Goal: Navigation & Orientation: Understand site structure

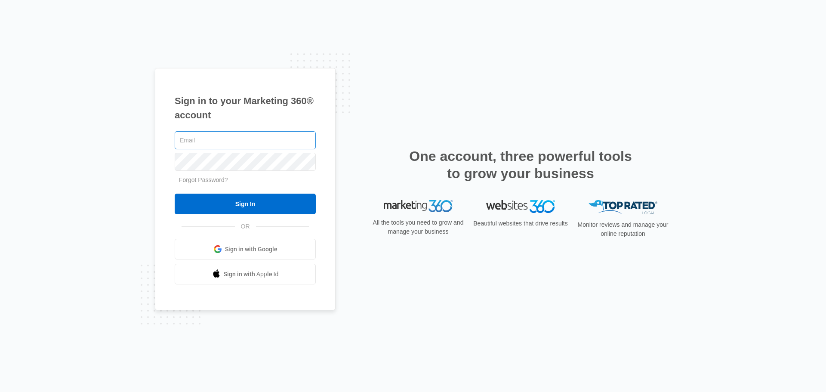
click at [216, 127] on div "Sign in to your Marketing 360® account Forgot Password? Sign In OR Sign in with…" at bounding box center [245, 189] width 181 height 243
click at [237, 126] on div "Sign in to your Marketing 360® account Forgot Password? Sign In OR Sign in with…" at bounding box center [245, 189] width 181 height 243
click at [238, 137] on input "text" at bounding box center [245, 140] width 141 height 18
type input "[PERSON_NAME][EMAIL_ADDRESS][PERSON_NAME][DOMAIN_NAME]"
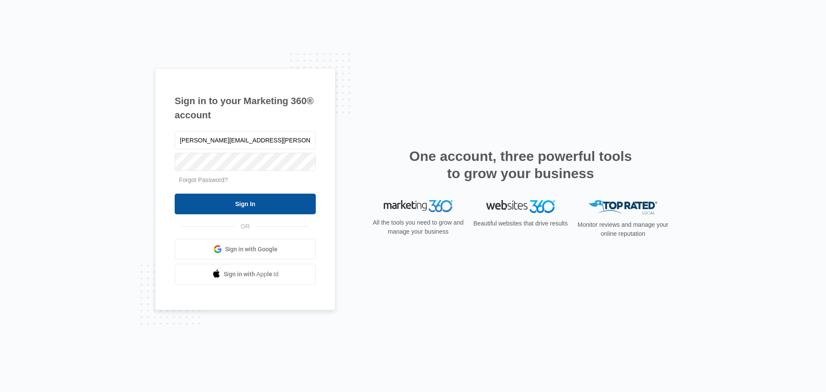
click at [204, 197] on input "Sign In" at bounding box center [245, 204] width 141 height 21
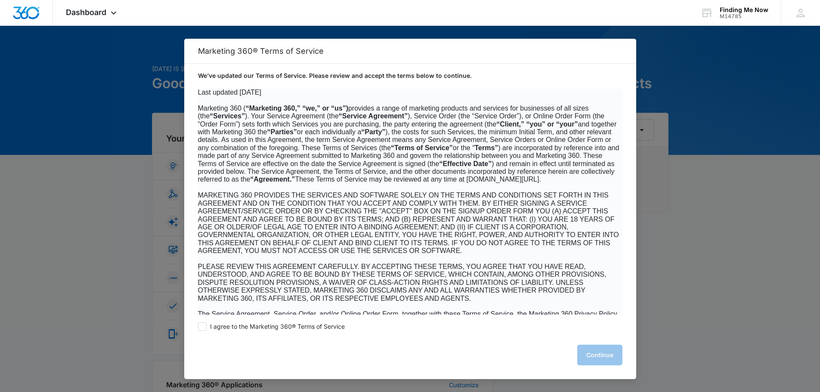
click at [275, 322] on div "I agree to the Marketing 360® Terms of Service Continue" at bounding box center [410, 347] width 452 height 65
click at [278, 325] on span "I agree to the Marketing 360® Terms of Service" at bounding box center [277, 327] width 135 height 8
click at [207, 325] on input "I agree to the Marketing 360® Terms of Service" at bounding box center [202, 326] width 9 height 9
checkbox input "true"
click at [590, 356] on button "Continue" at bounding box center [599, 355] width 45 height 21
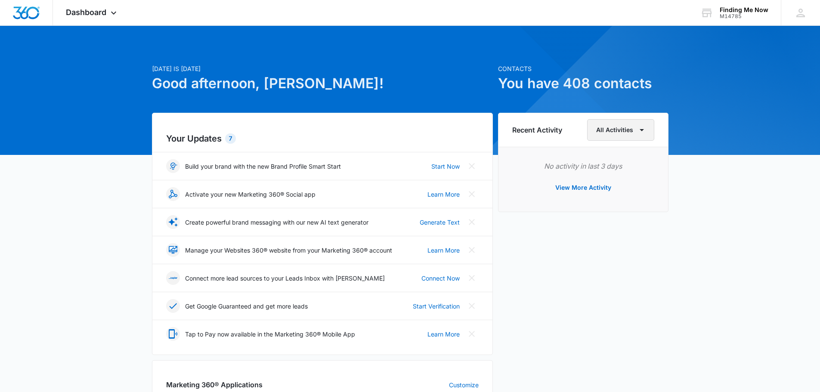
click at [643, 129] on icon "button" at bounding box center [642, 130] width 4 height 2
click at [565, 70] on p "Contacts" at bounding box center [583, 68] width 170 height 9
click at [724, 13] on div "M14785" at bounding box center [744, 16] width 49 height 6
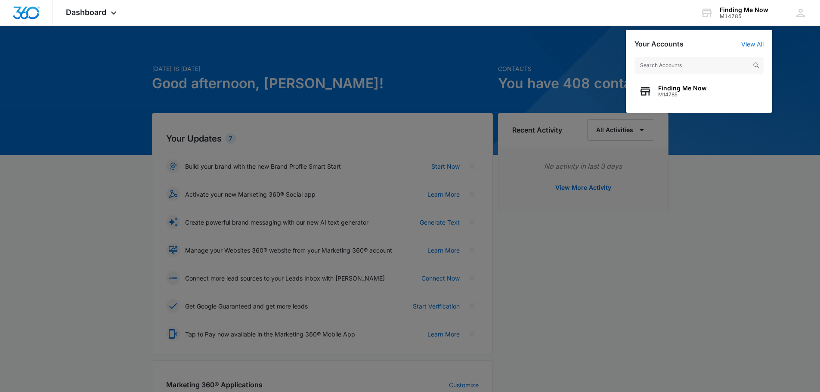
click at [513, 81] on div at bounding box center [410, 196] width 820 height 392
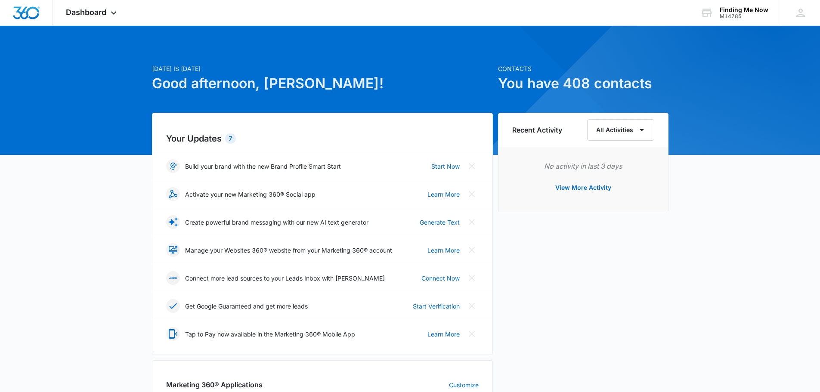
click at [515, 86] on h1 "You have 408 contacts" at bounding box center [583, 83] width 170 height 21
click at [733, 10] on div "Finding Me Now" at bounding box center [744, 9] width 49 height 7
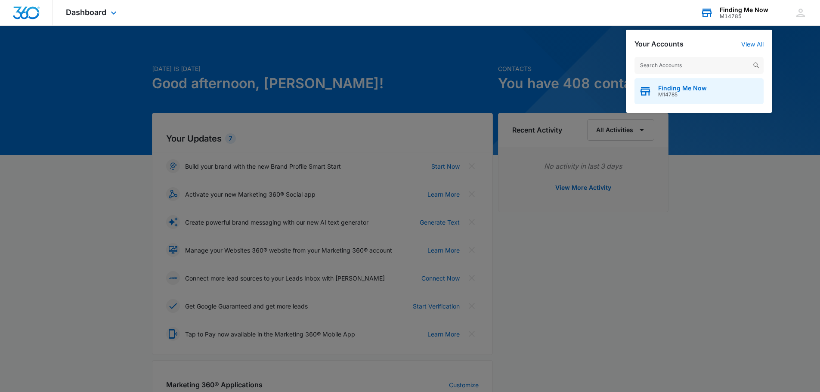
click at [679, 89] on span "Finding Me Now" at bounding box center [682, 88] width 49 height 7
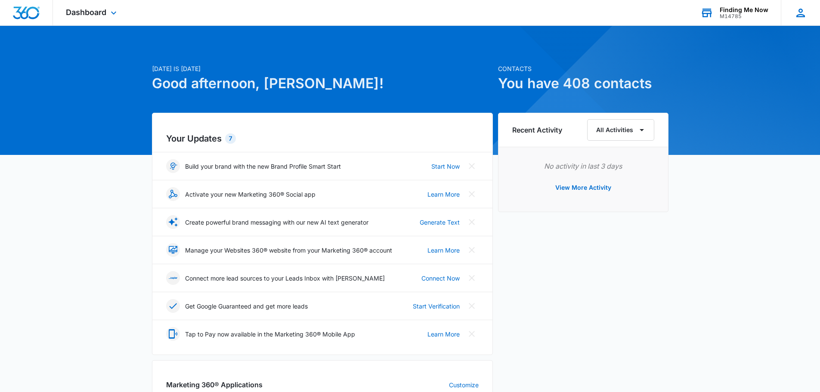
click at [795, 8] on icon at bounding box center [800, 12] width 13 height 13
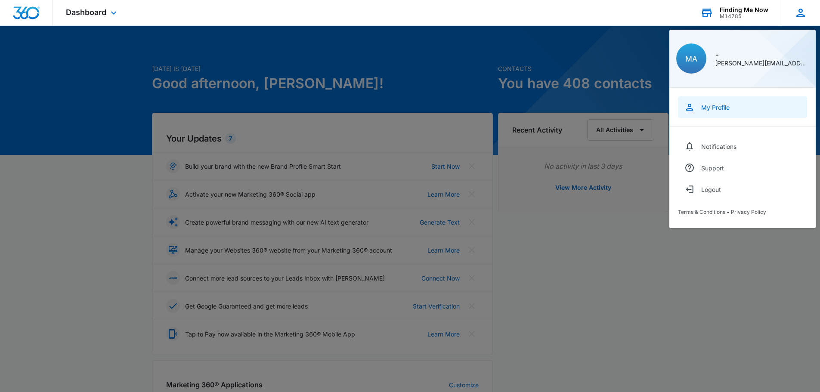
click at [704, 109] on div "My Profile" at bounding box center [715, 107] width 28 height 7
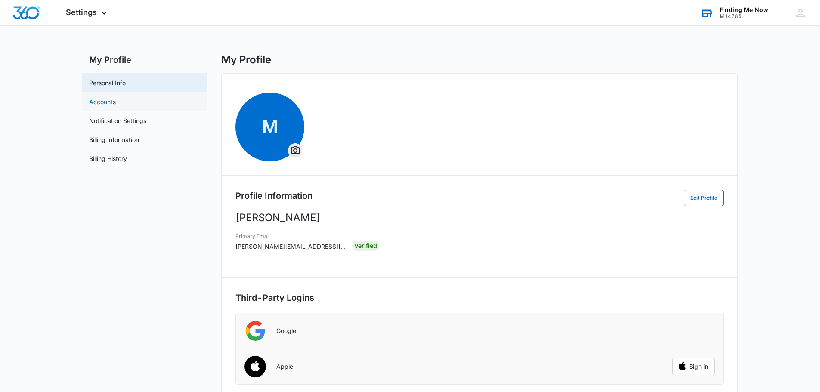
click at [97, 102] on link "Accounts" at bounding box center [102, 101] width 27 height 9
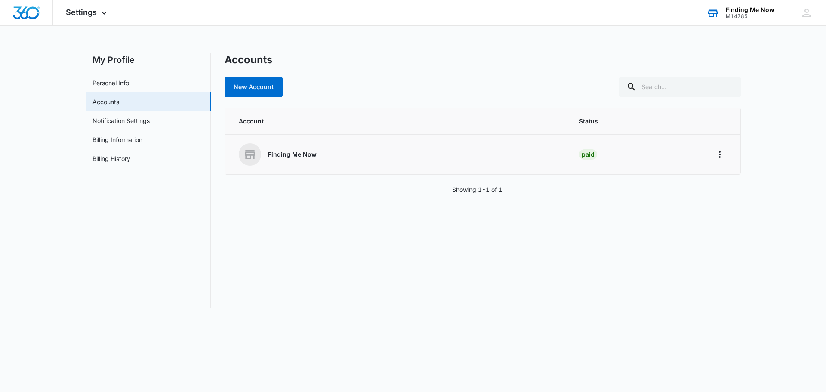
click at [268, 152] on p "Finding Me Now" at bounding box center [292, 154] width 49 height 9
click at [723, 152] on icon "Home" at bounding box center [720, 154] width 10 height 10
click at [737, 180] on div "Go to Dashboard" at bounding box center [748, 179] width 48 height 6
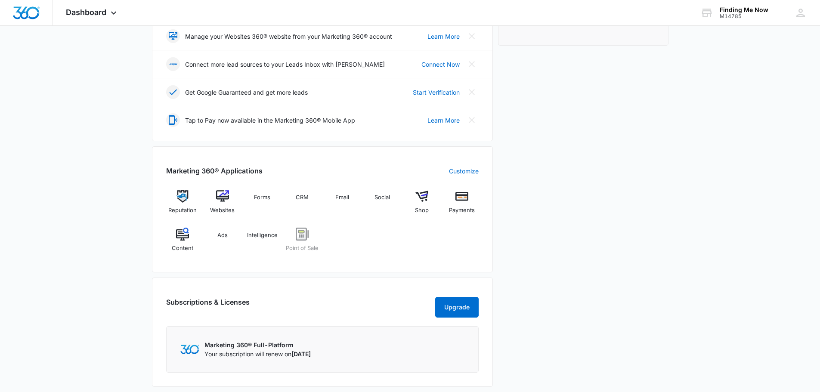
scroll to position [215, 0]
click at [223, 195] on img at bounding box center [222, 195] width 13 height 13
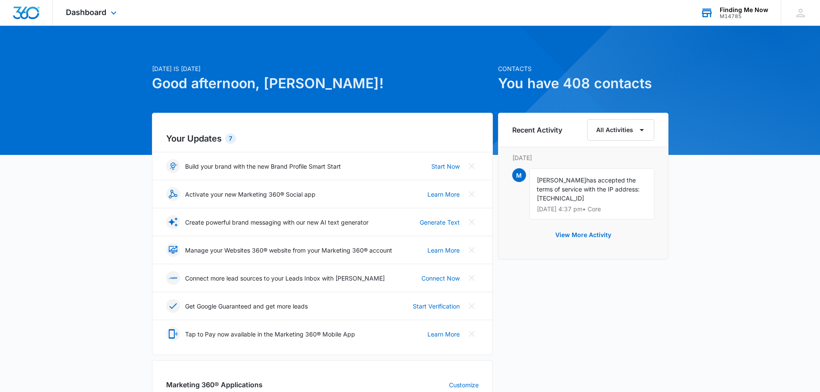
click at [729, 12] on div "Finding Me Now" at bounding box center [744, 9] width 49 height 7
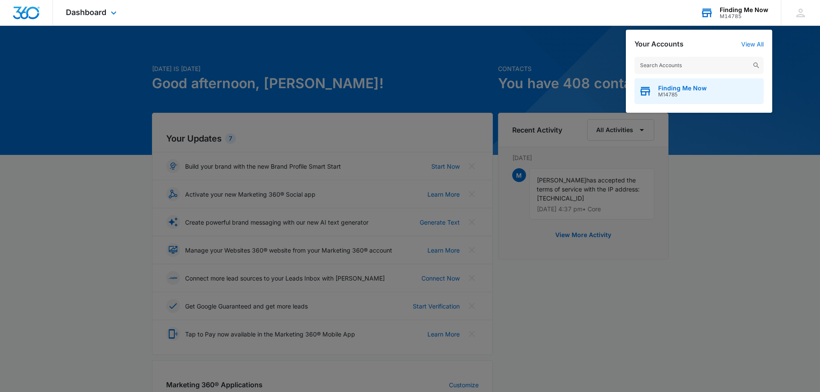
click at [686, 86] on span "Finding Me Now" at bounding box center [682, 88] width 49 height 7
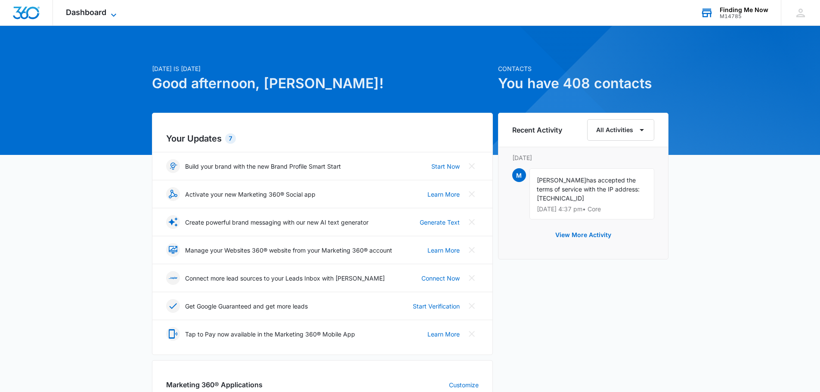
click at [111, 12] on icon at bounding box center [113, 15] width 10 height 10
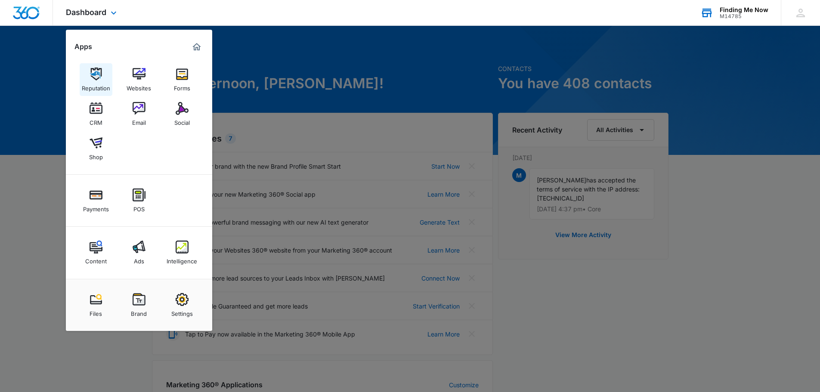
click at [90, 69] on img at bounding box center [96, 74] width 13 height 13
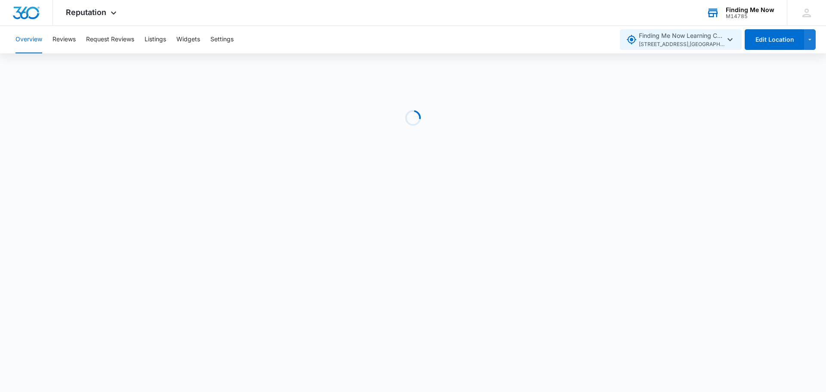
click at [722, 36] on span "Finding Me Now Learning Center 2601 E Stop 11 Rd , Indianapolis , IN" at bounding box center [682, 40] width 86 height 18
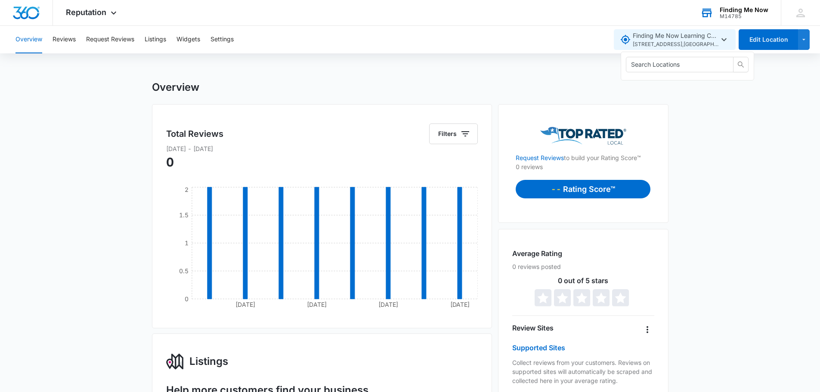
click at [679, 41] on span "2601 E Stop 11 Rd , Indianapolis , IN" at bounding box center [676, 44] width 86 height 8
click at [725, 39] on icon "button" at bounding box center [724, 39] width 10 height 10
click at [687, 46] on span "2601 E Stop 11 Rd , Indianapolis , IN" at bounding box center [676, 44] width 86 height 8
click at [656, 68] on input "text" at bounding box center [670, 64] width 90 height 9
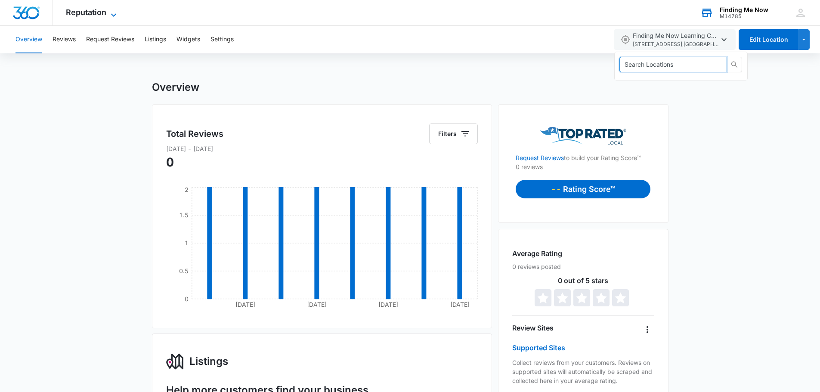
click at [80, 14] on span "Reputation" at bounding box center [86, 12] width 40 height 9
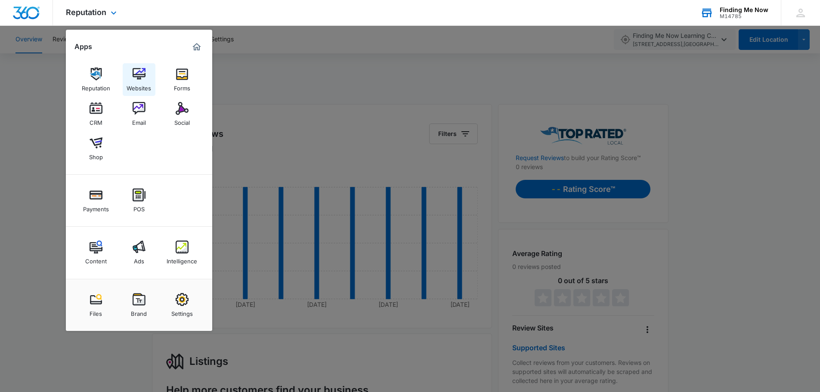
click at [139, 82] on div "Websites" at bounding box center [139, 85] width 25 height 11
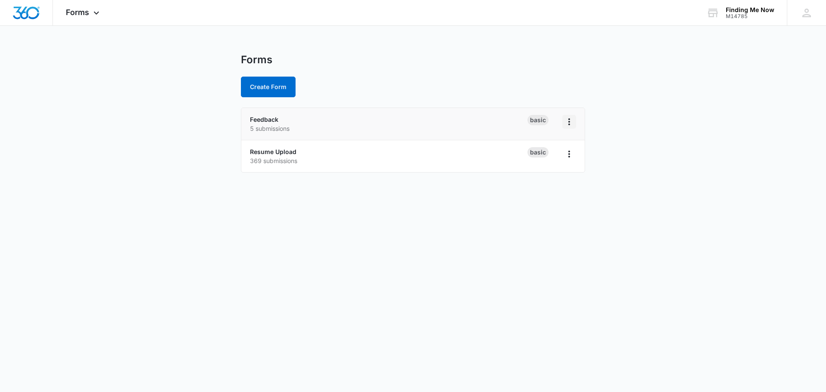
click at [570, 123] on icon "Overflow Menu" at bounding box center [569, 122] width 10 height 10
click at [292, 120] on div "Feedback 5 submissions" at bounding box center [389, 124] width 278 height 18
click at [266, 123] on div "Feedback 5 submissions" at bounding box center [389, 124] width 278 height 18
click at [263, 152] on link "Resume Upload" at bounding box center [273, 151] width 46 height 7
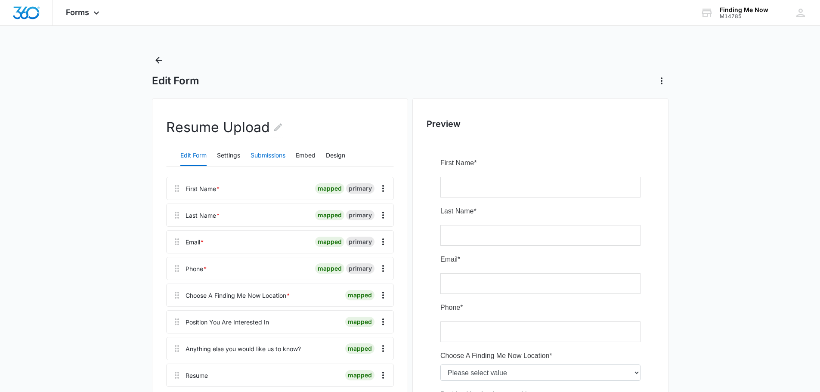
click at [271, 152] on button "Submissions" at bounding box center [268, 155] width 35 height 21
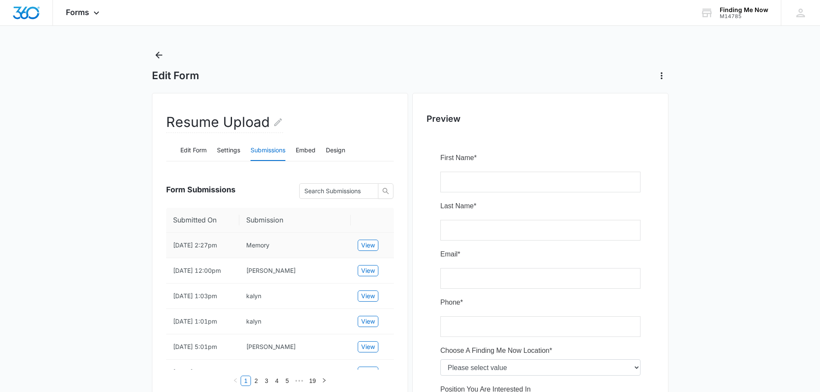
scroll to position [6, 0]
click at [365, 248] on span "View" at bounding box center [368, 244] width 14 height 9
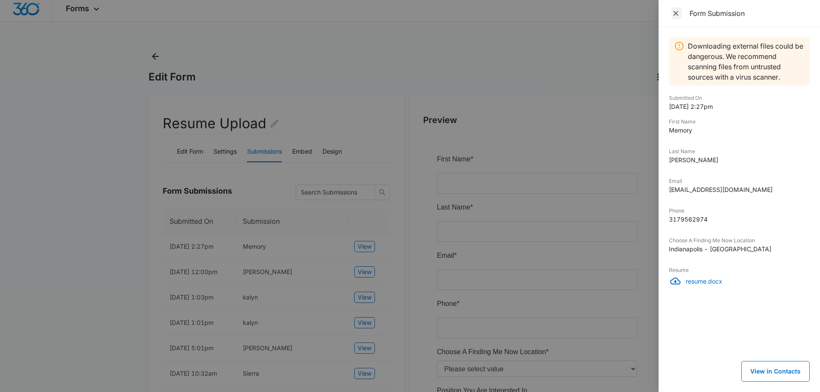
scroll to position [3, 0]
click at [675, 15] on icon "Close" at bounding box center [676, 13] width 9 height 9
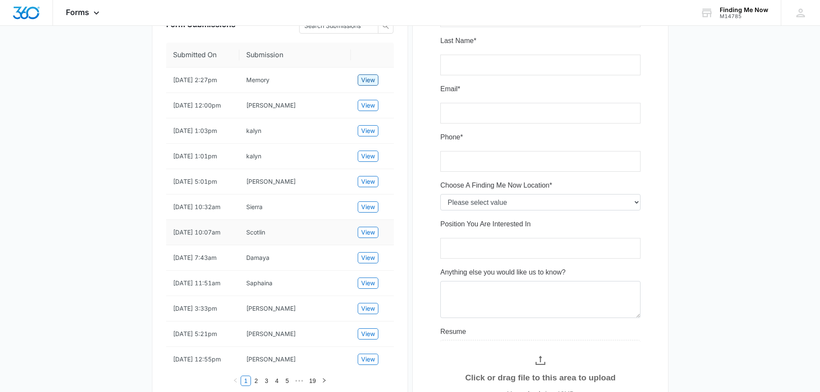
scroll to position [171, 0]
click at [371, 186] on span "View" at bounding box center [368, 180] width 14 height 9
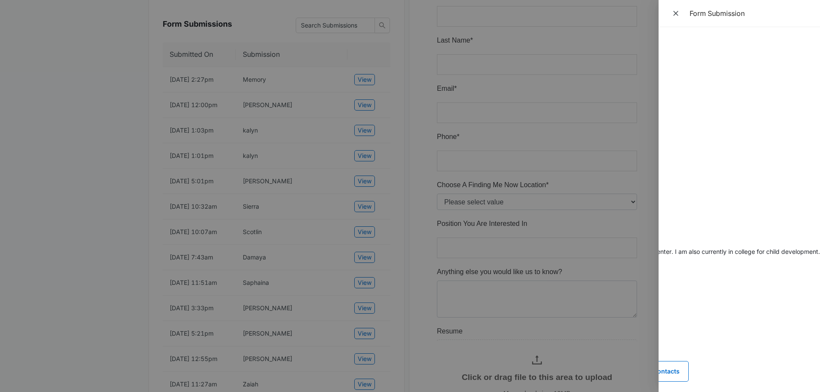
scroll to position [0, 0]
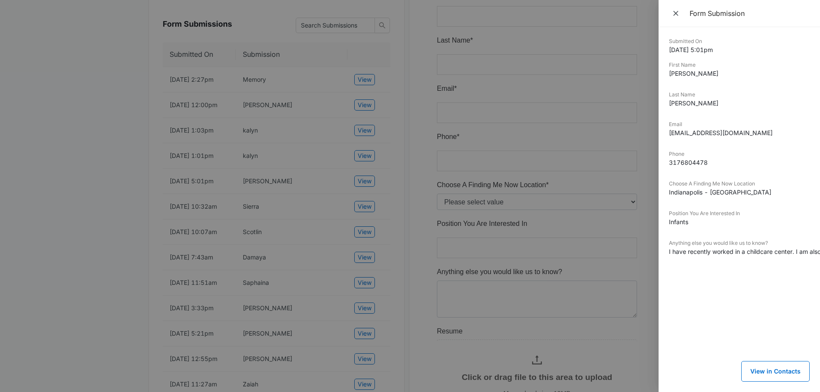
click at [53, 238] on div at bounding box center [410, 196] width 820 height 392
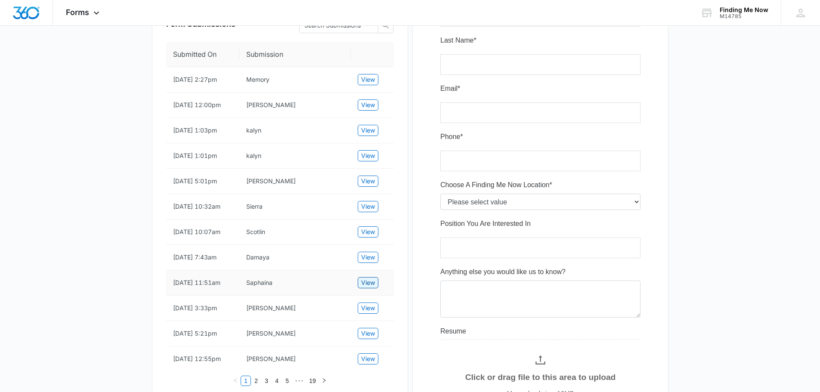
click at [365, 288] on span "View" at bounding box center [368, 282] width 14 height 9
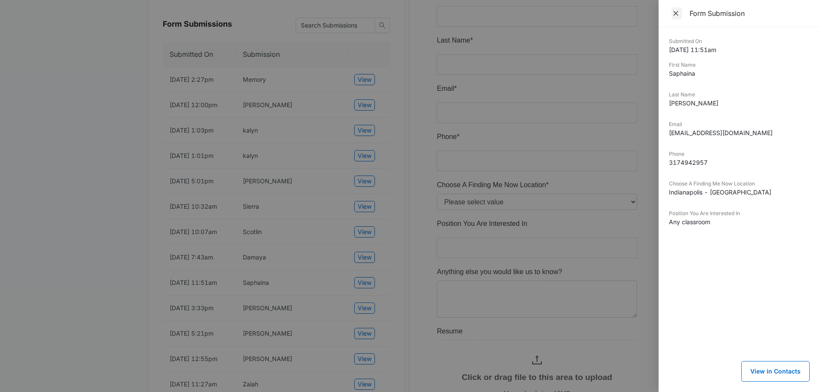
click at [676, 12] on icon "Close" at bounding box center [676, 13] width 9 height 9
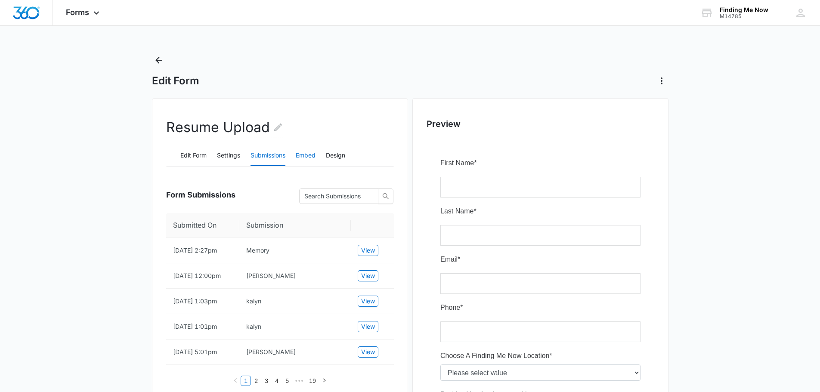
click at [302, 155] on button "Embed" at bounding box center [306, 155] width 20 height 21
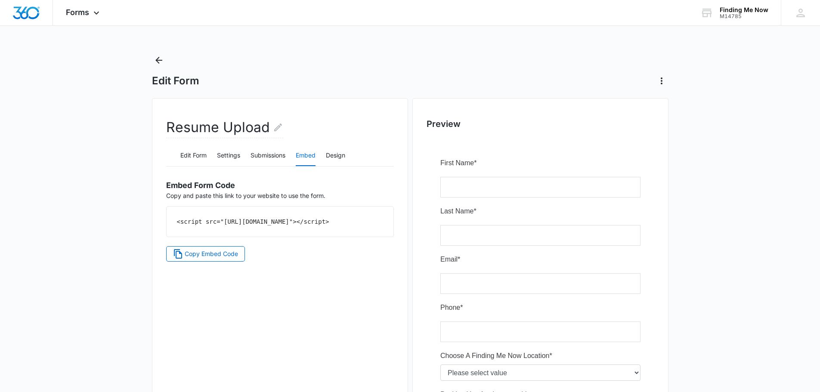
click at [348, 156] on div "Edit Form Settings Submissions Embed Design" at bounding box center [280, 156] width 228 height 22
click at [338, 157] on button "Design" at bounding box center [335, 155] width 19 height 21
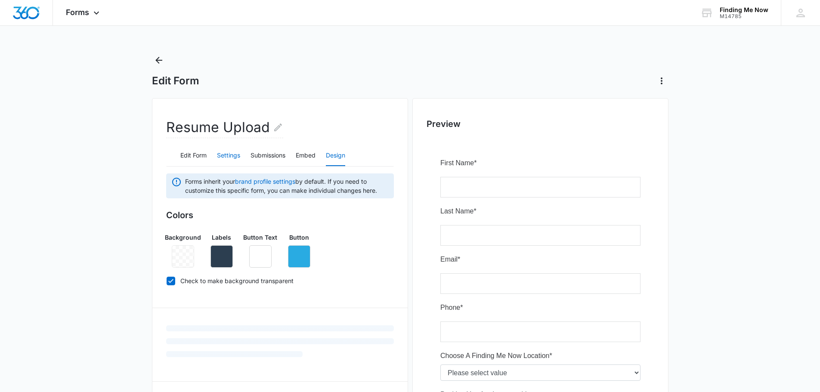
click at [221, 152] on button "Settings" at bounding box center [228, 155] width 23 height 21
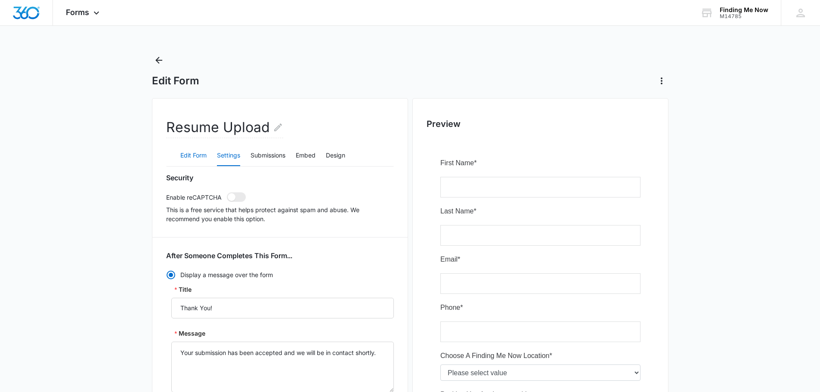
click at [205, 156] on button "Edit Form" at bounding box center [193, 155] width 26 height 21
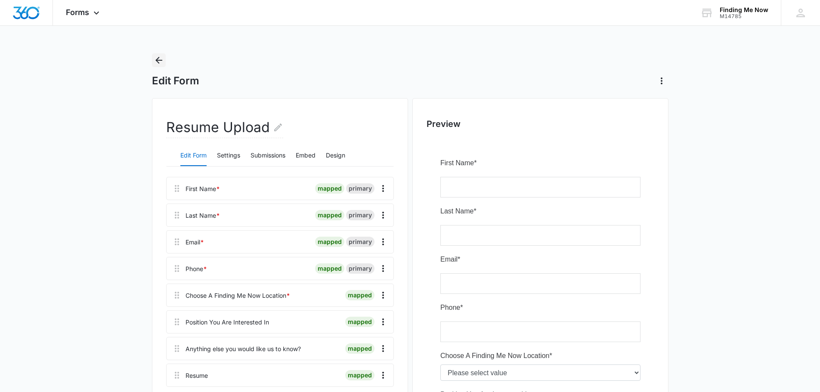
click at [160, 61] on icon "Back" at bounding box center [158, 60] width 7 height 7
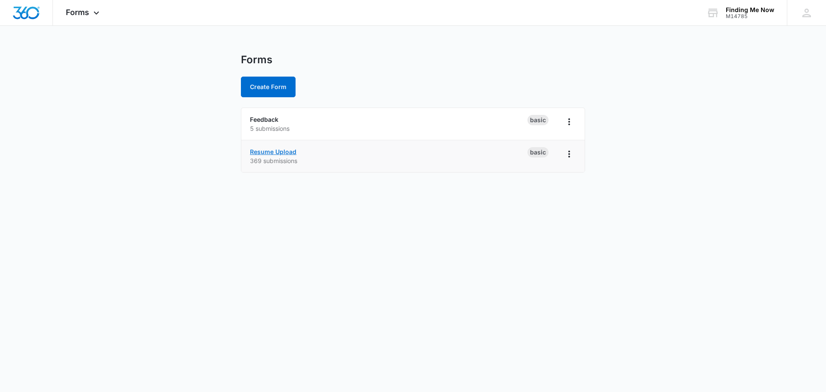
click at [258, 153] on link "Resume Upload" at bounding box center [273, 151] width 46 height 7
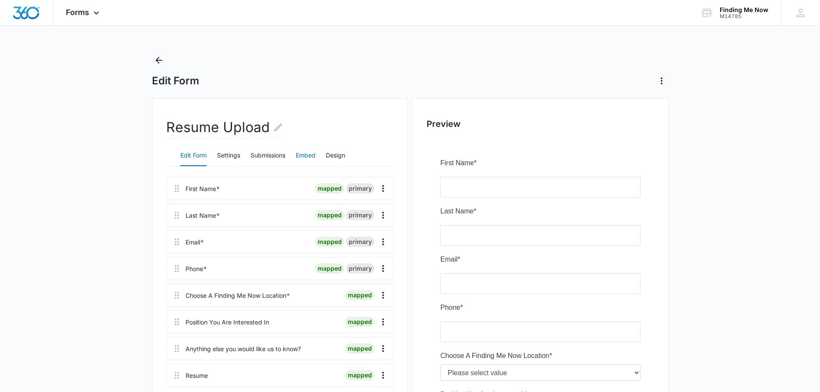
click at [308, 155] on button "Embed" at bounding box center [306, 155] width 20 height 21
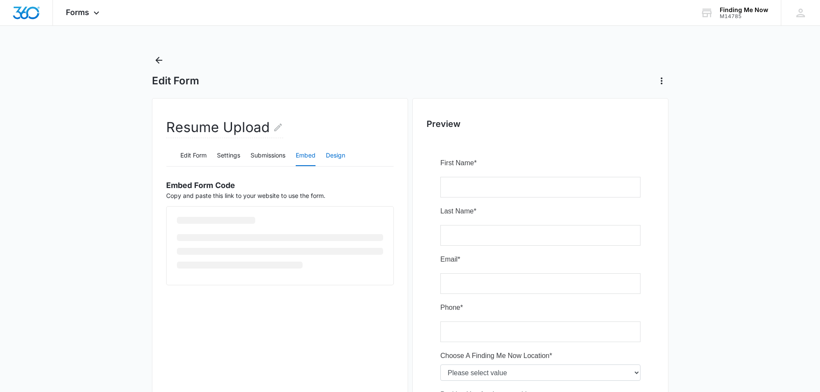
click at [339, 155] on button "Design" at bounding box center [335, 155] width 19 height 21
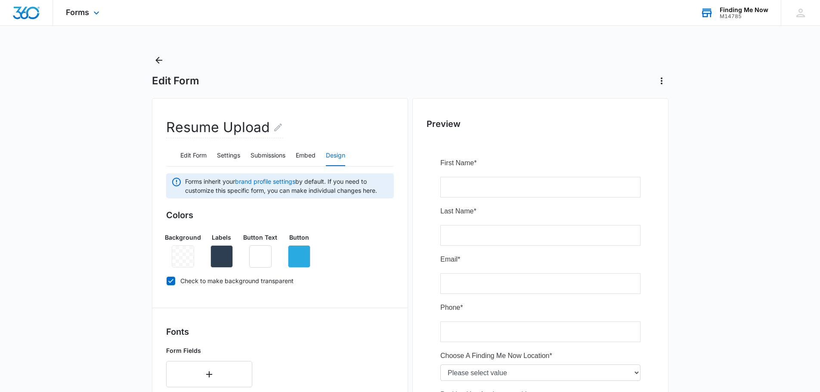
click at [727, 9] on div "Finding Me Now" at bounding box center [744, 9] width 49 height 7
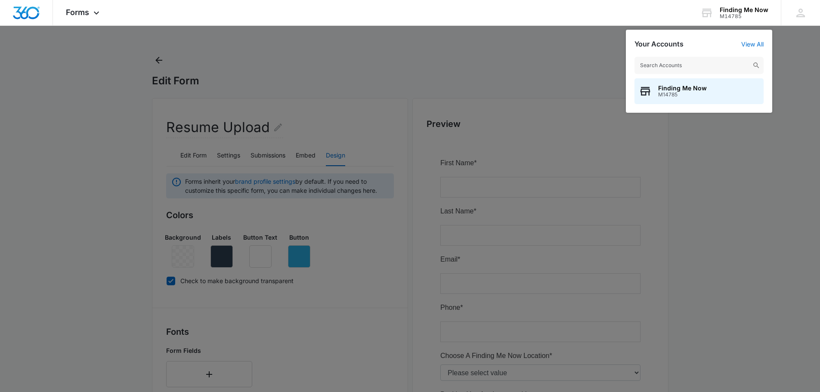
click at [486, 55] on div at bounding box center [410, 196] width 820 height 392
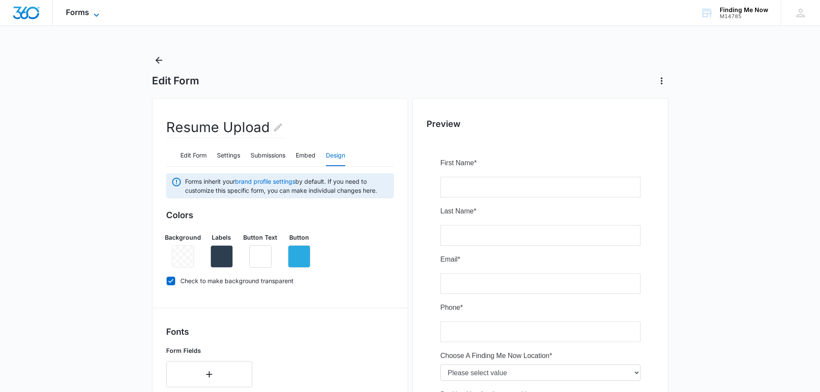
click at [77, 12] on span "Forms" at bounding box center [77, 12] width 23 height 9
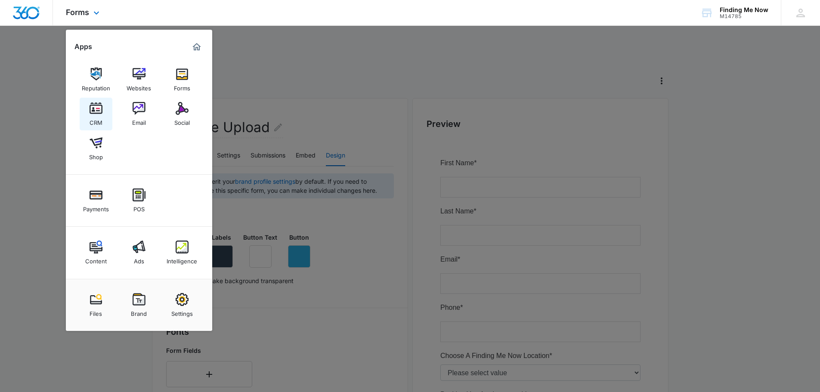
click at [84, 111] on link "CRM" at bounding box center [96, 114] width 33 height 33
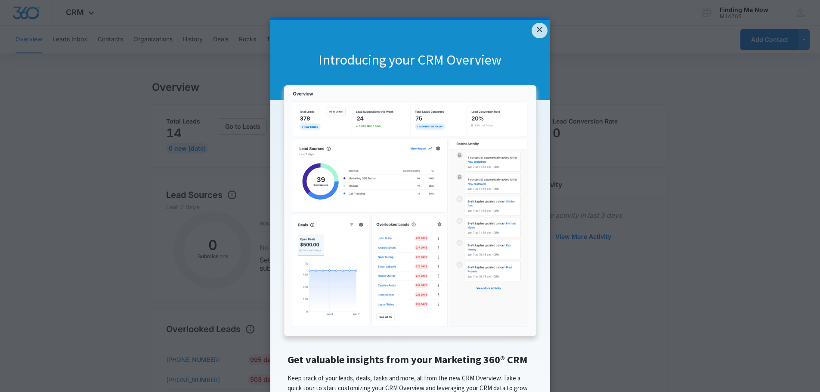
click at [526, 31] on div "Introducing your CRM Overview" at bounding box center [410, 60] width 280 height 80
click at [539, 24] on link "×" at bounding box center [539, 30] width 15 height 15
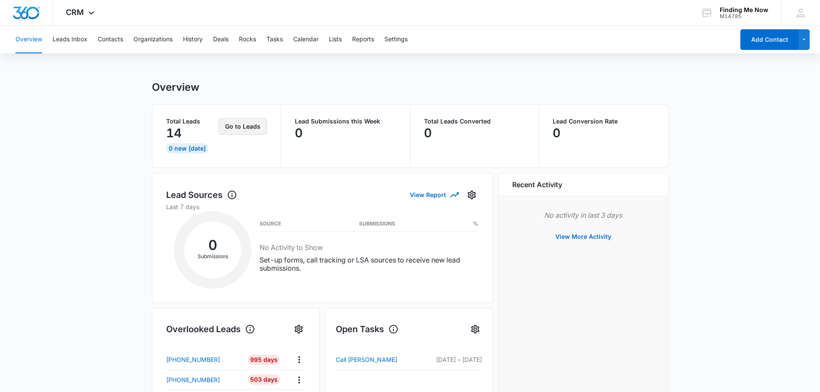
click at [227, 125] on button "Go to Leads" at bounding box center [243, 126] width 48 height 16
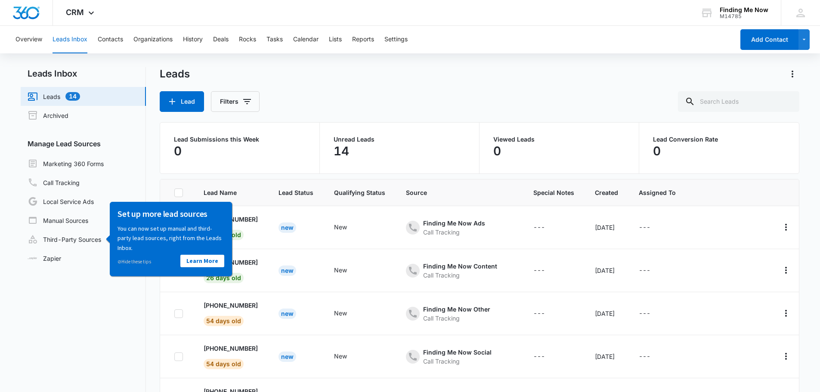
click at [105, 353] on nav "Leads Inbox Leads 14 Archived Manage Lead Sources Marketing 360 Forms Call Trac…" at bounding box center [83, 252] width 125 height 371
click at [93, 240] on link "Third-Party Sources" at bounding box center [65, 239] width 74 height 10
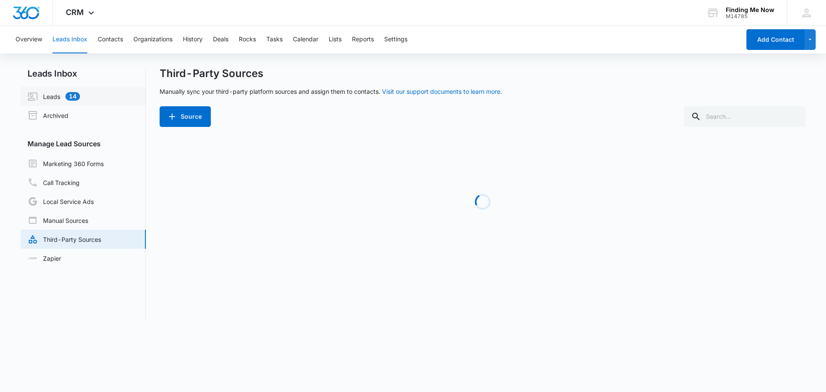
click at [60, 93] on link "Leads 14" at bounding box center [54, 96] width 53 height 10
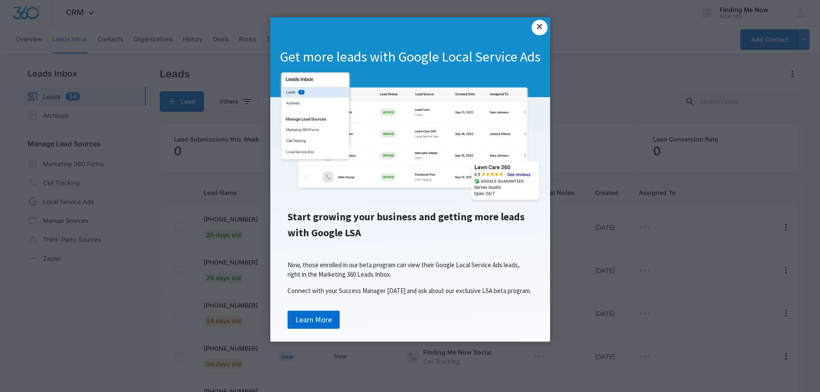
click at [541, 24] on link "×" at bounding box center [539, 27] width 15 height 15
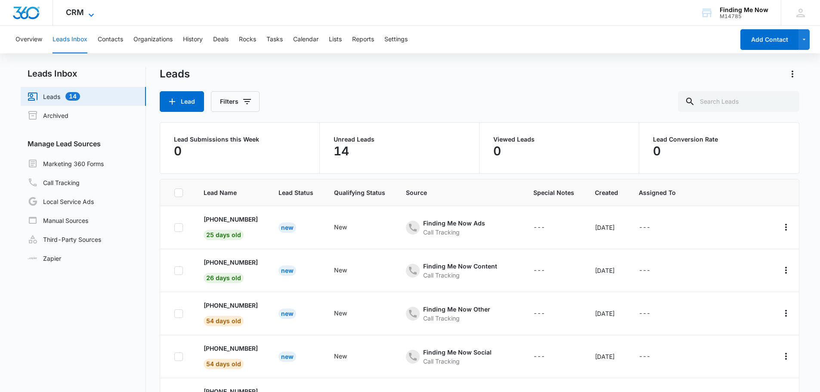
click at [92, 15] on icon at bounding box center [91, 14] width 5 height 3
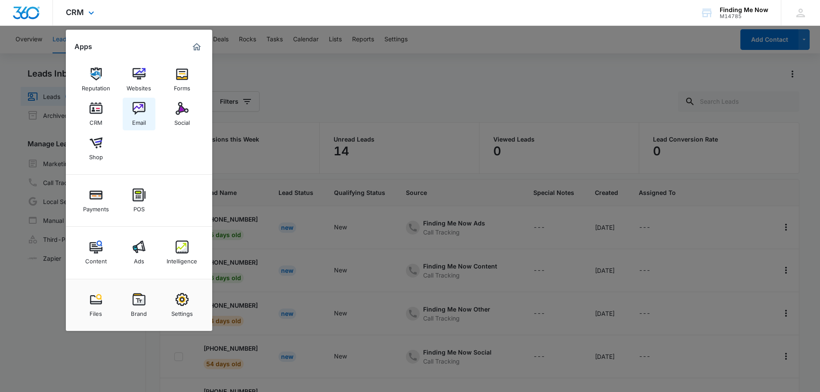
click at [134, 119] on div "Email" at bounding box center [139, 120] width 14 height 11
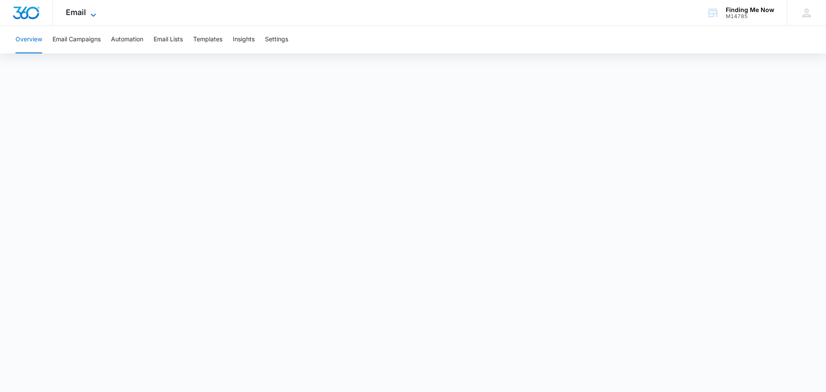
click at [86, 10] on span "Email" at bounding box center [76, 12] width 20 height 9
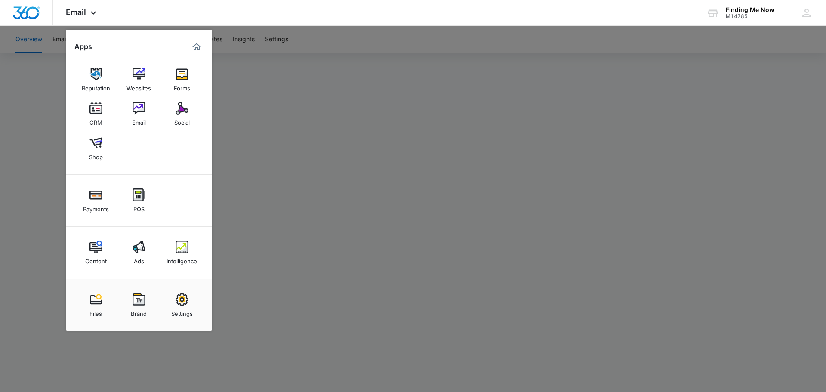
click at [304, 121] on div at bounding box center [413, 196] width 826 height 392
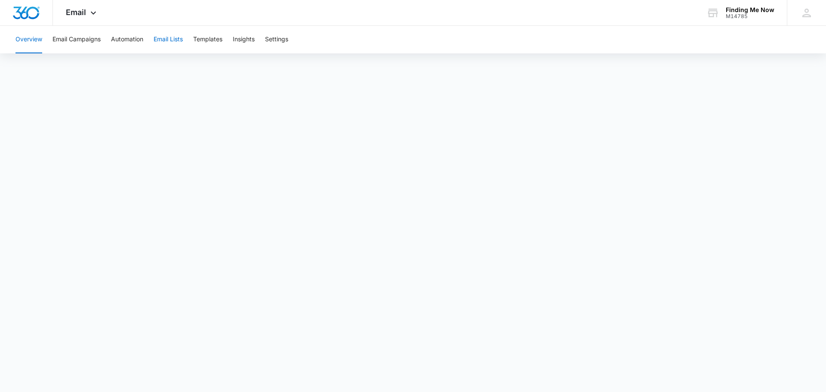
click at [165, 42] on button "Email Lists" at bounding box center [168, 40] width 29 height 28
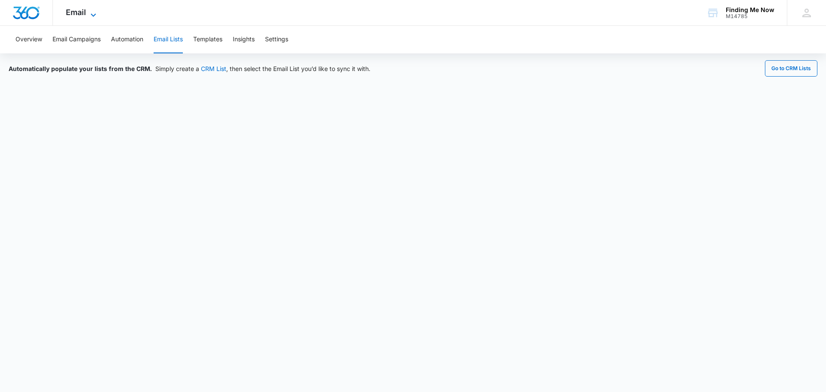
click at [91, 10] on icon at bounding box center [93, 15] width 10 height 10
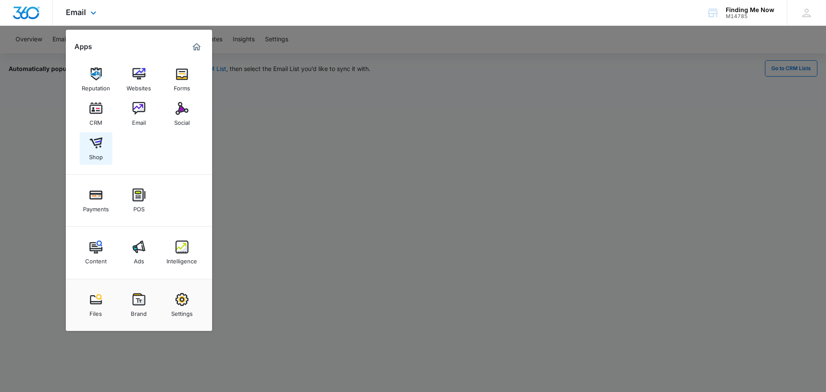
click at [93, 154] on div "Shop" at bounding box center [96, 154] width 14 height 11
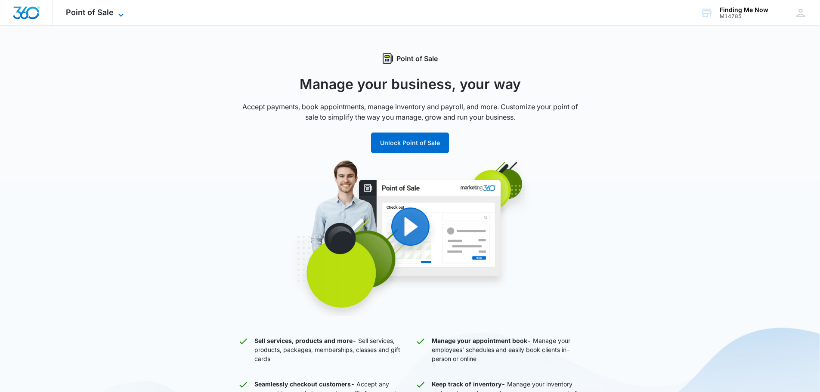
click at [118, 11] on icon at bounding box center [121, 15] width 10 height 10
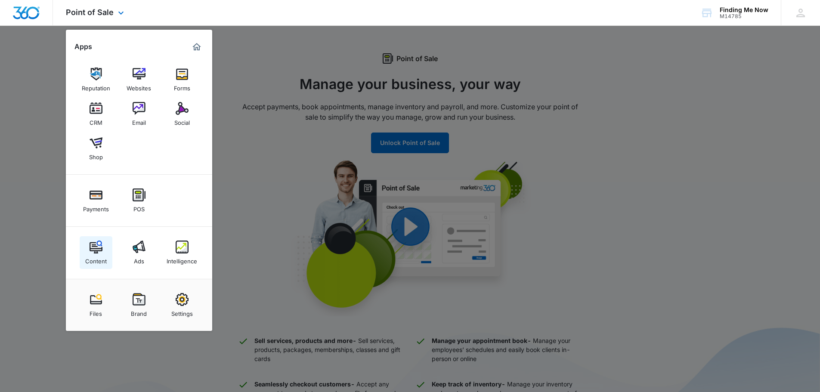
click at [93, 259] on div "Content" at bounding box center [96, 259] width 22 height 11
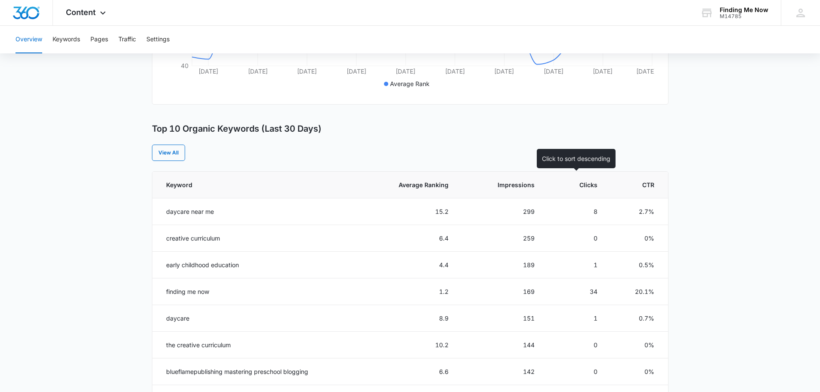
click at [591, 190] on th "Clicks" at bounding box center [576, 185] width 63 height 27
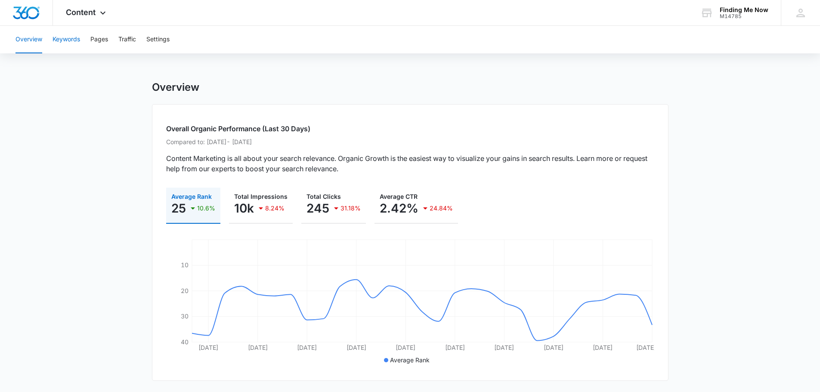
click at [76, 39] on button "Keywords" at bounding box center [67, 40] width 28 height 28
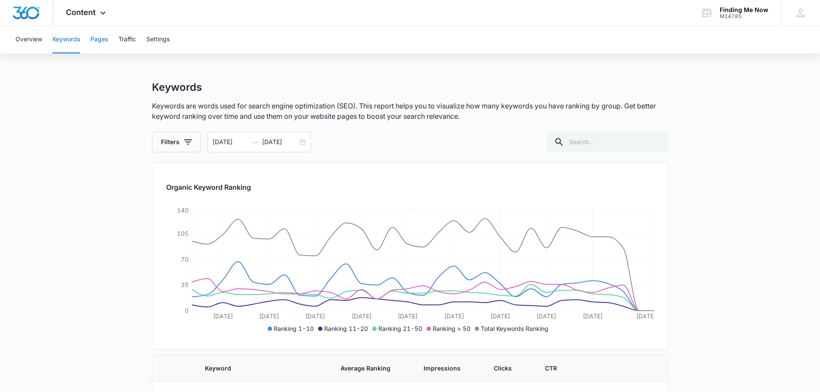
click at [96, 45] on button "Pages" at bounding box center [99, 40] width 18 height 28
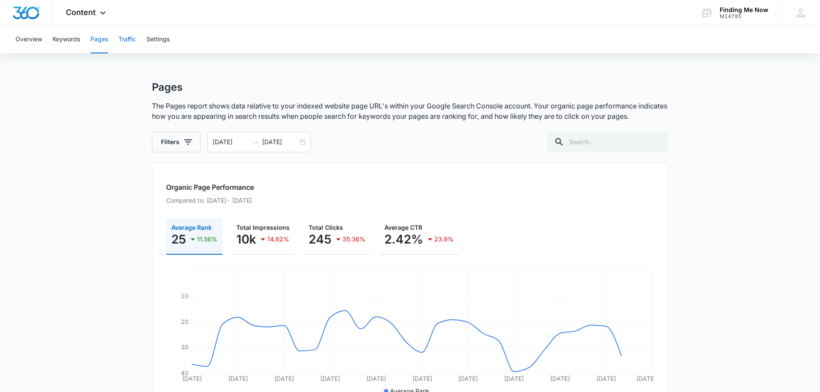
click at [127, 42] on button "Traffic" at bounding box center [127, 40] width 18 height 28
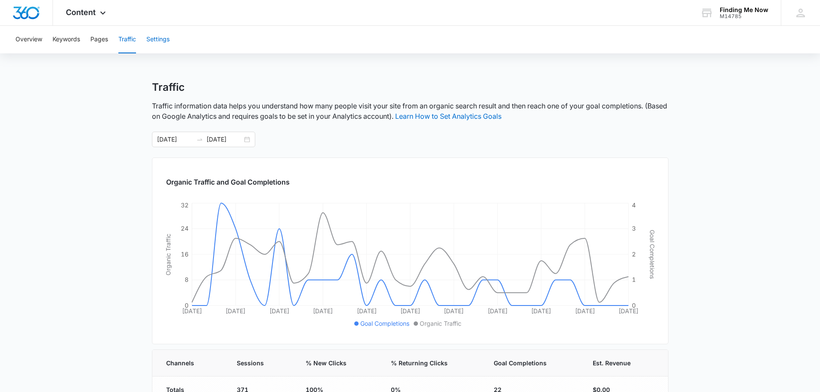
click at [168, 38] on button "Settings" at bounding box center [157, 40] width 23 height 28
